Goal: Task Accomplishment & Management: Complete application form

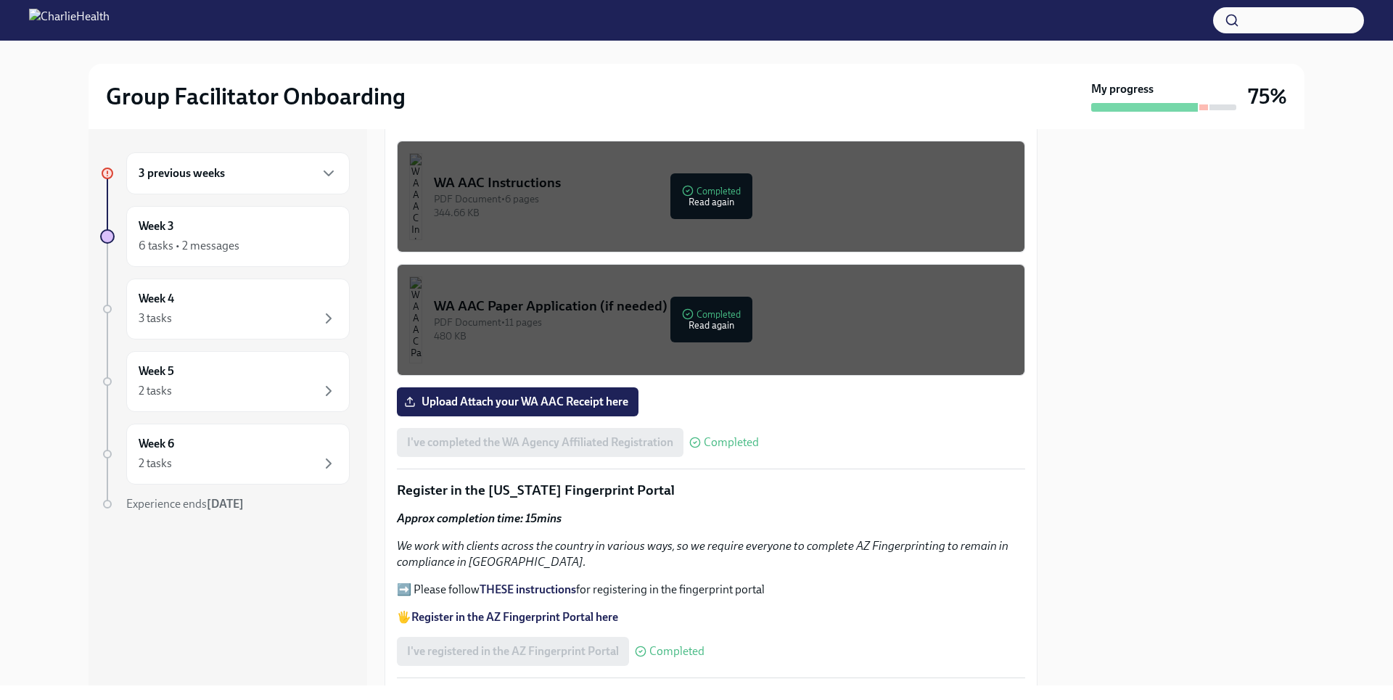
scroll to position [1233, 0]
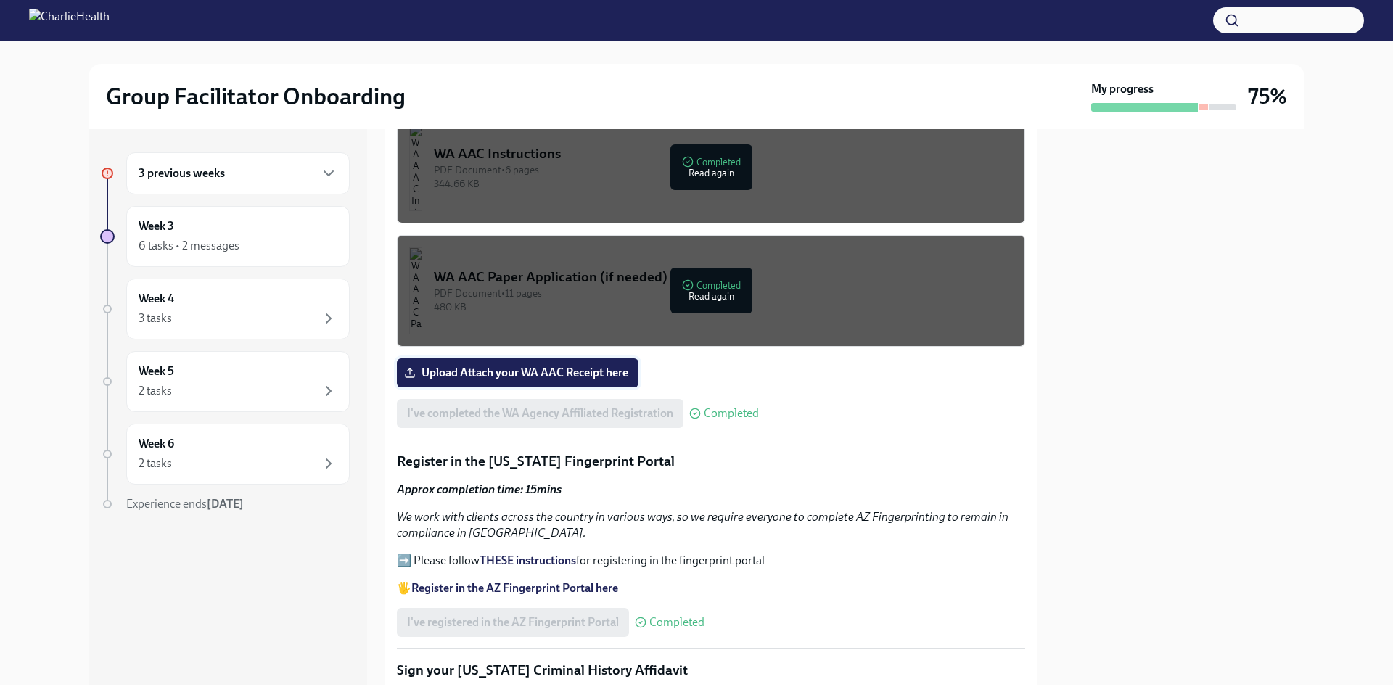
click at [614, 366] on span "Upload Attach your WA AAC Receipt here" at bounding box center [517, 373] width 221 height 15
click at [0, 0] on input "Upload Attach your WA AAC Receipt here" at bounding box center [0, 0] width 0 height 0
click at [556, 366] on span "Upload Attach your WA AAC Receipt here" at bounding box center [517, 373] width 221 height 15
click at [0, 0] on input "Upload Attach your WA AAC Receipt here" at bounding box center [0, 0] width 0 height 0
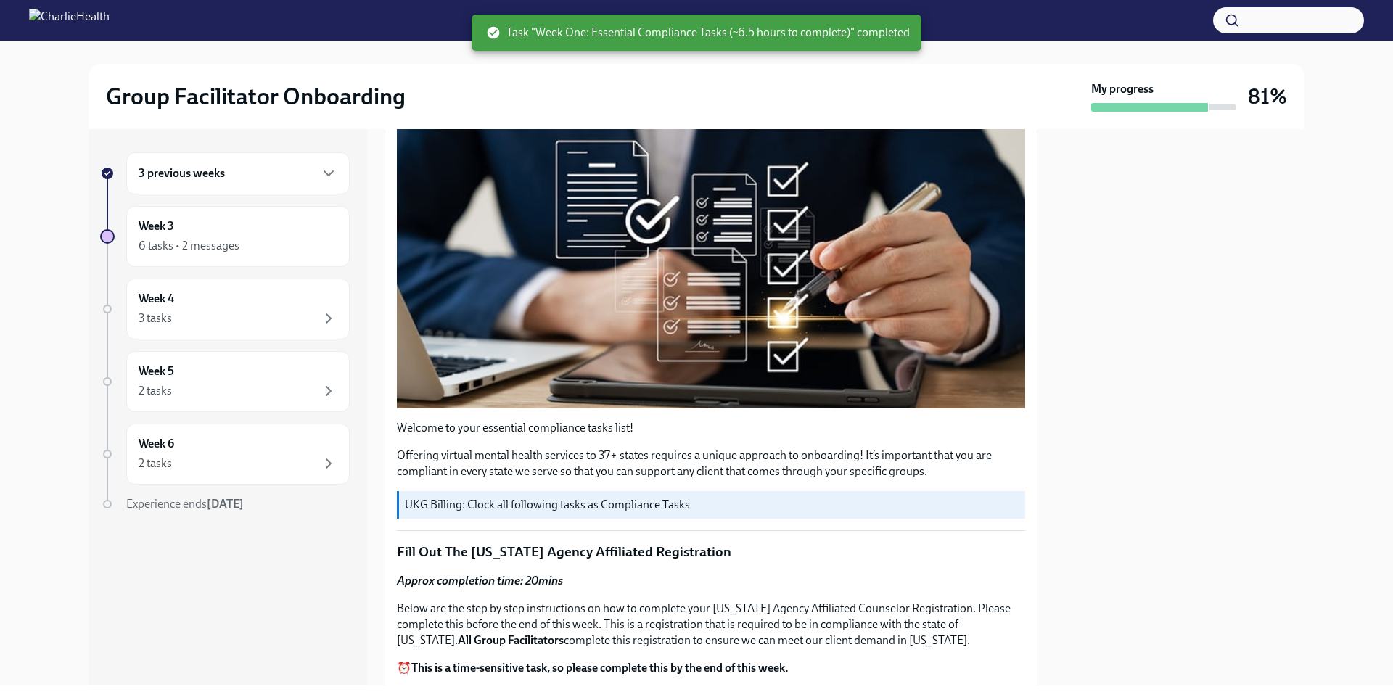
scroll to position [0, 0]
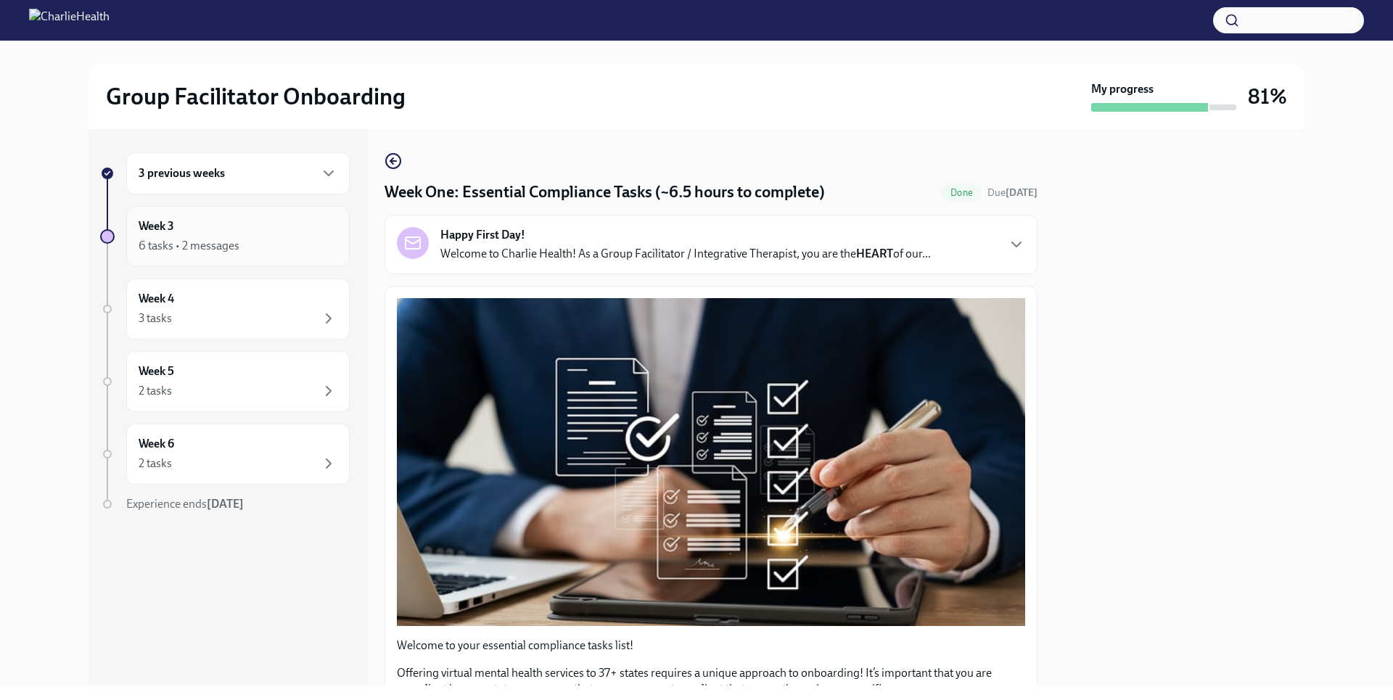
click at [289, 255] on div "Week 3 6 tasks • 2 messages" at bounding box center [237, 236] width 223 height 61
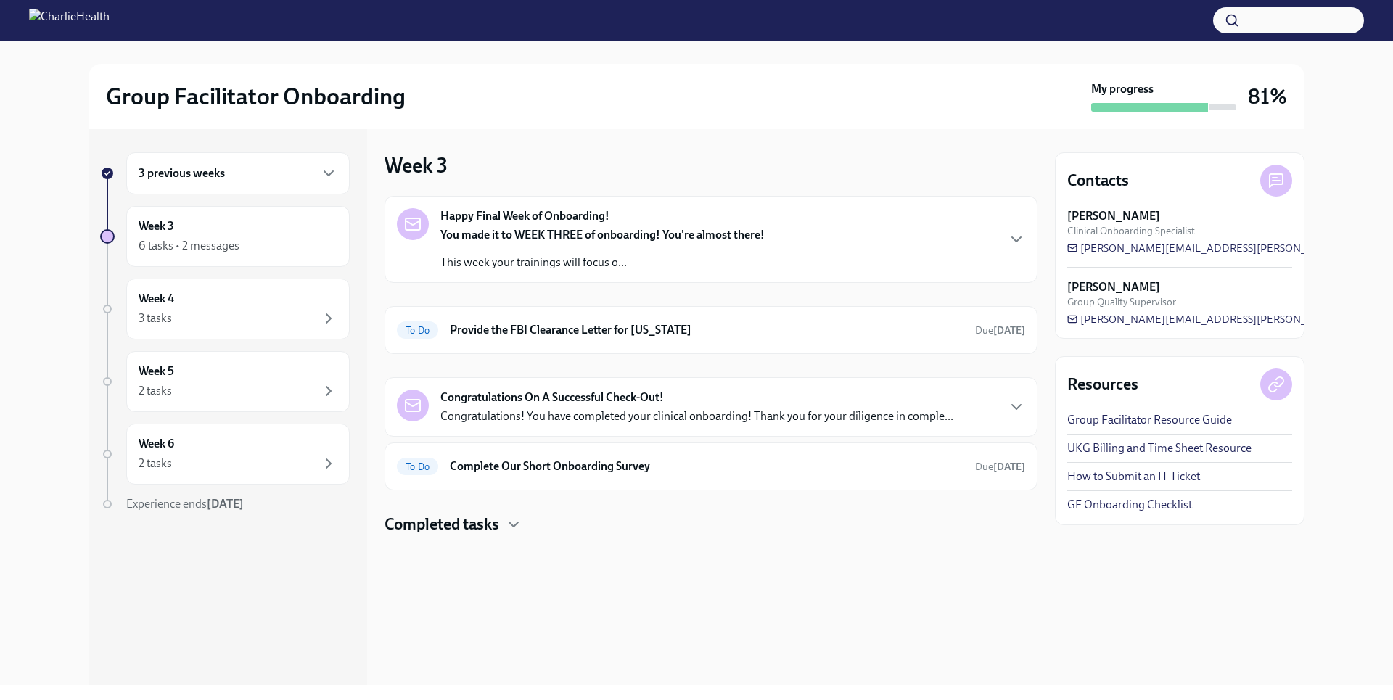
click at [287, 179] on div "3 previous weeks" at bounding box center [238, 173] width 199 height 17
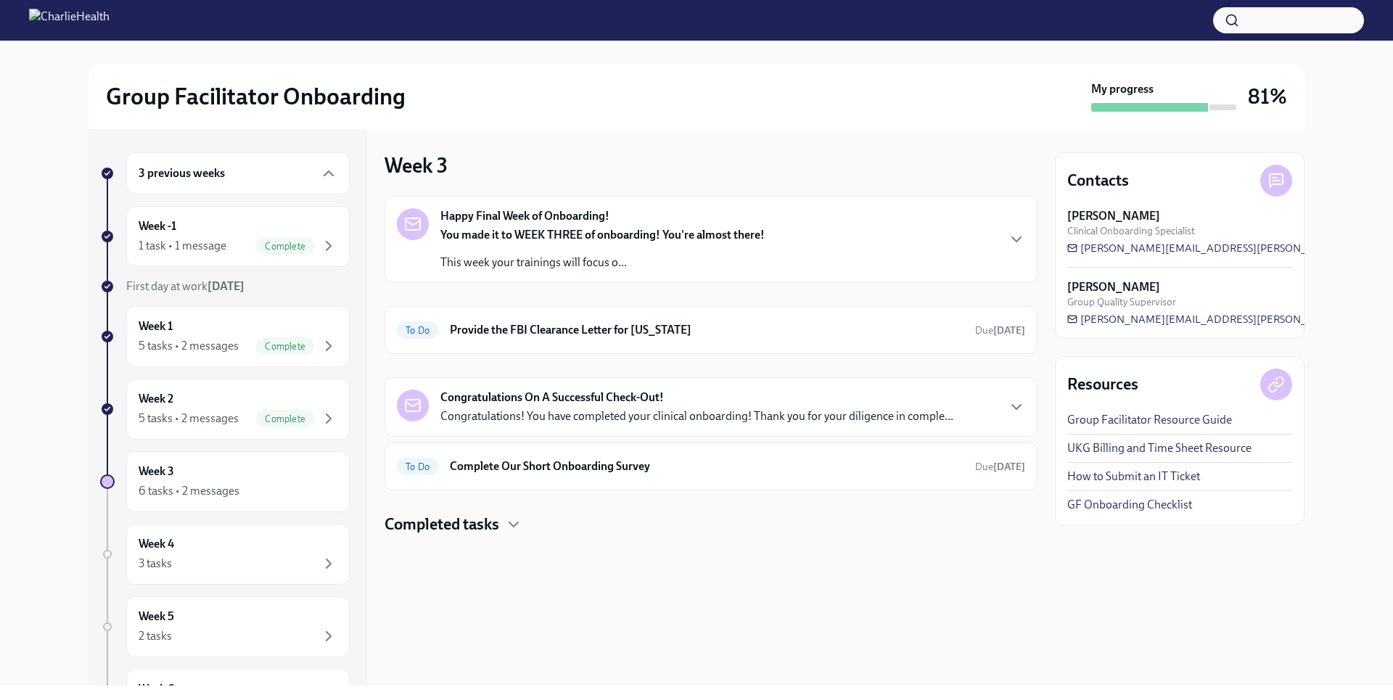
click at [287, 175] on div "3 previous weeks" at bounding box center [238, 173] width 199 height 17
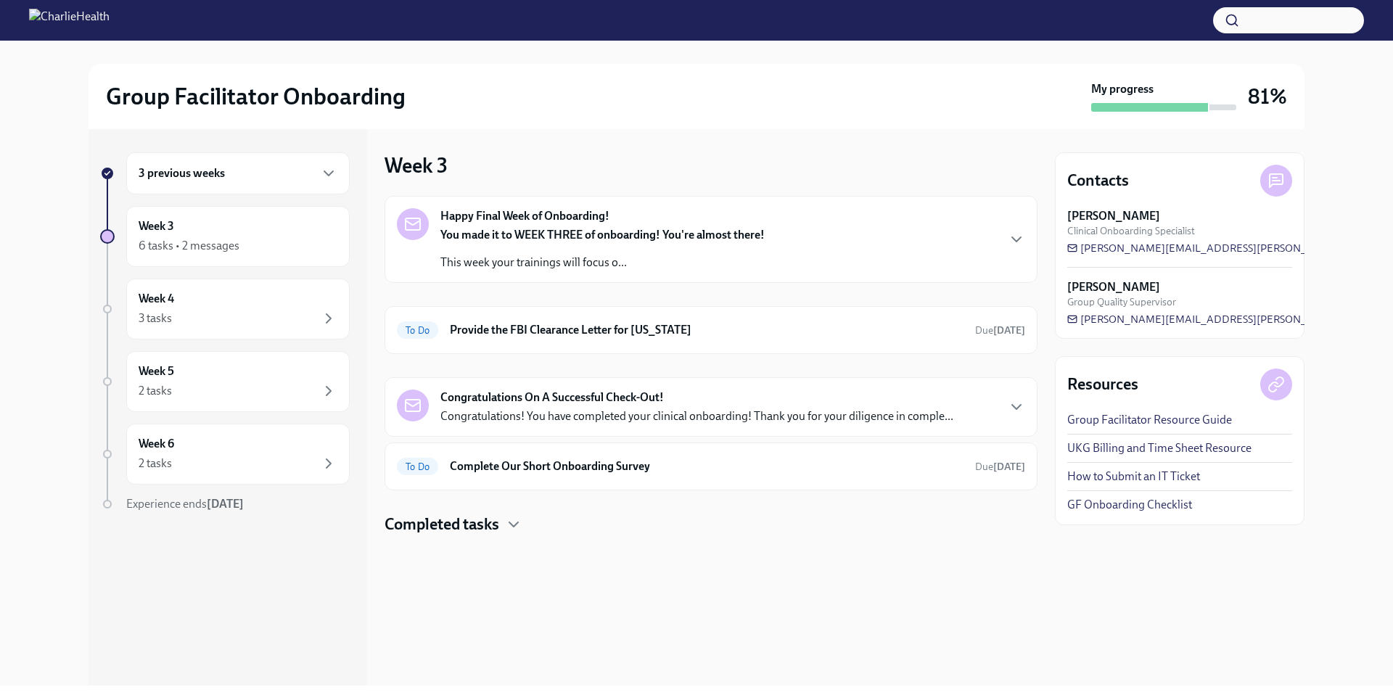
click at [287, 184] on div "3 previous weeks" at bounding box center [237, 173] width 223 height 42
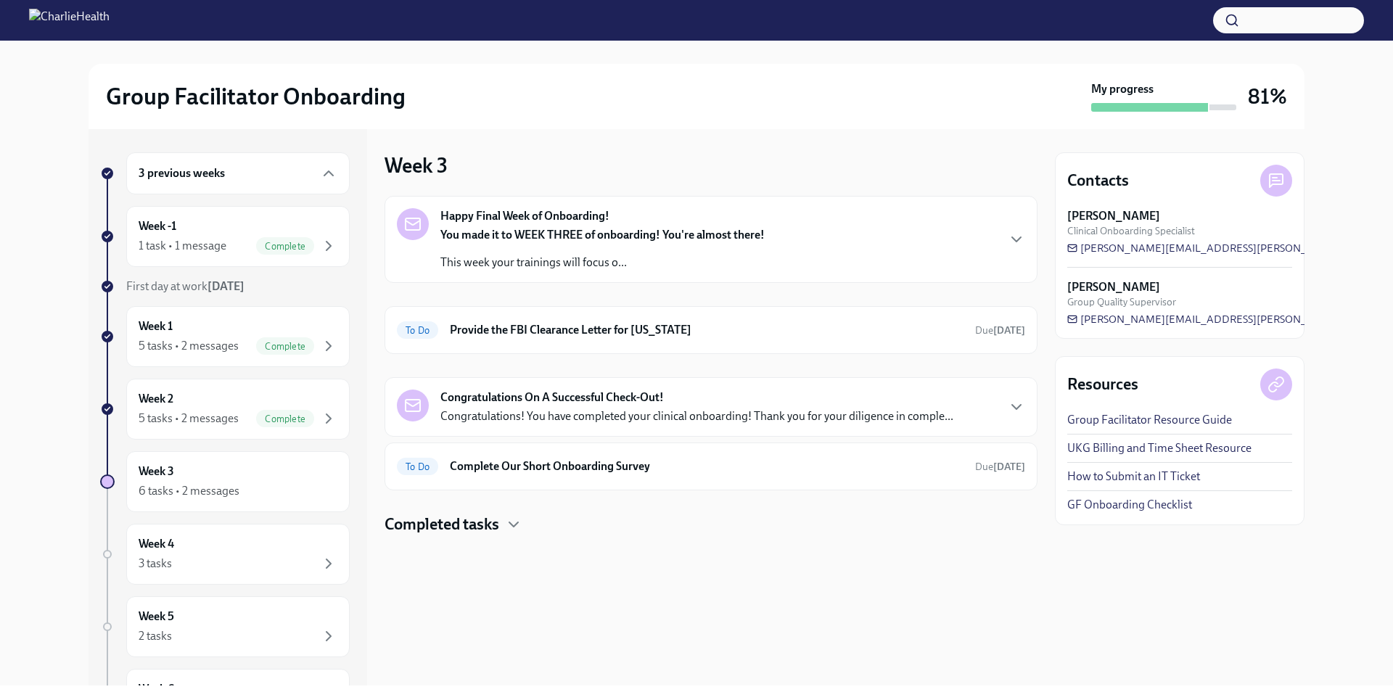
click at [287, 184] on div "3 previous weeks" at bounding box center [237, 173] width 223 height 42
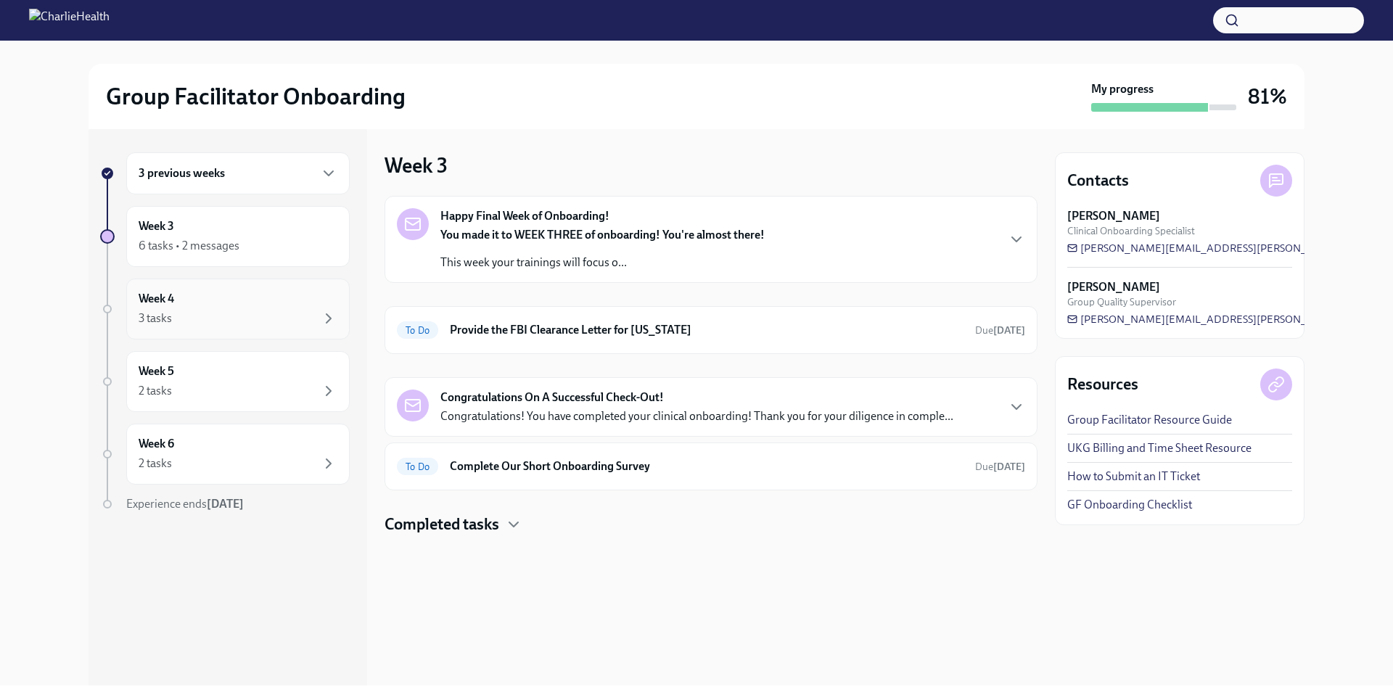
click at [282, 309] on div "Week 4 3 tasks" at bounding box center [238, 309] width 199 height 36
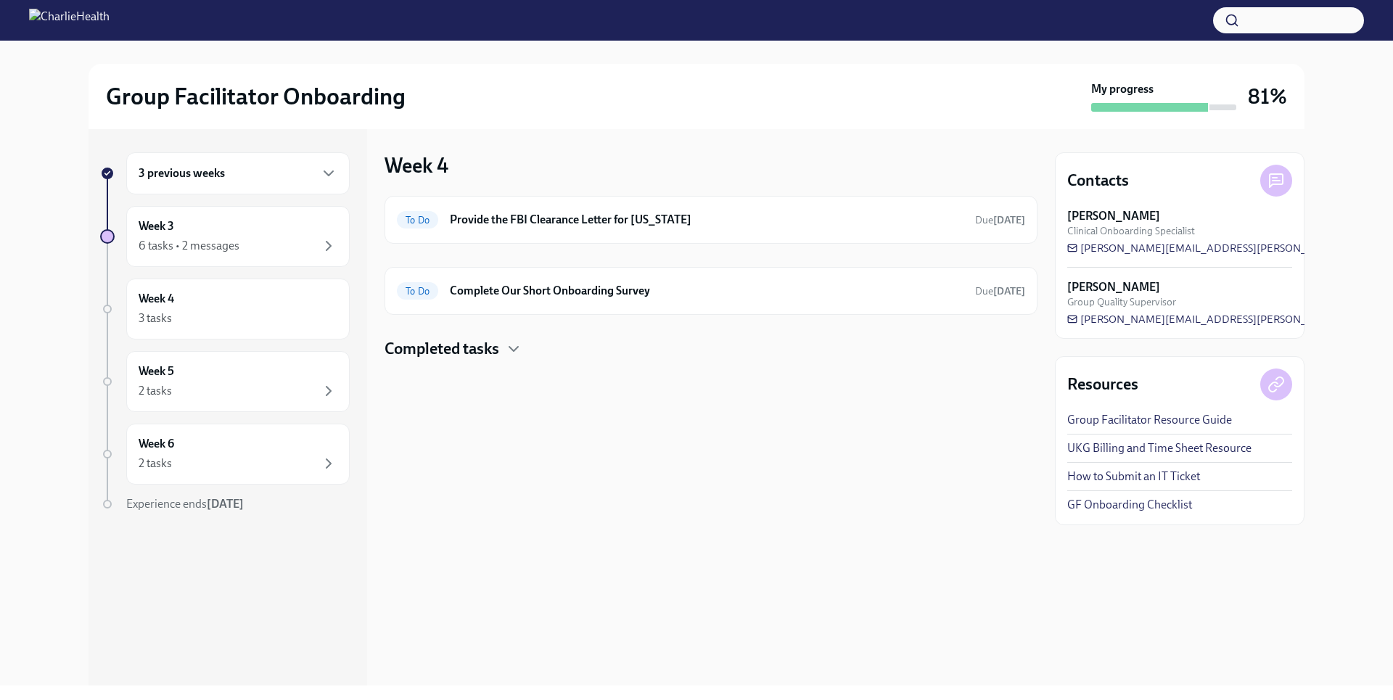
click at [458, 351] on h4 "Completed tasks" at bounding box center [441, 349] width 115 height 22
